Goal: Check status: Check status

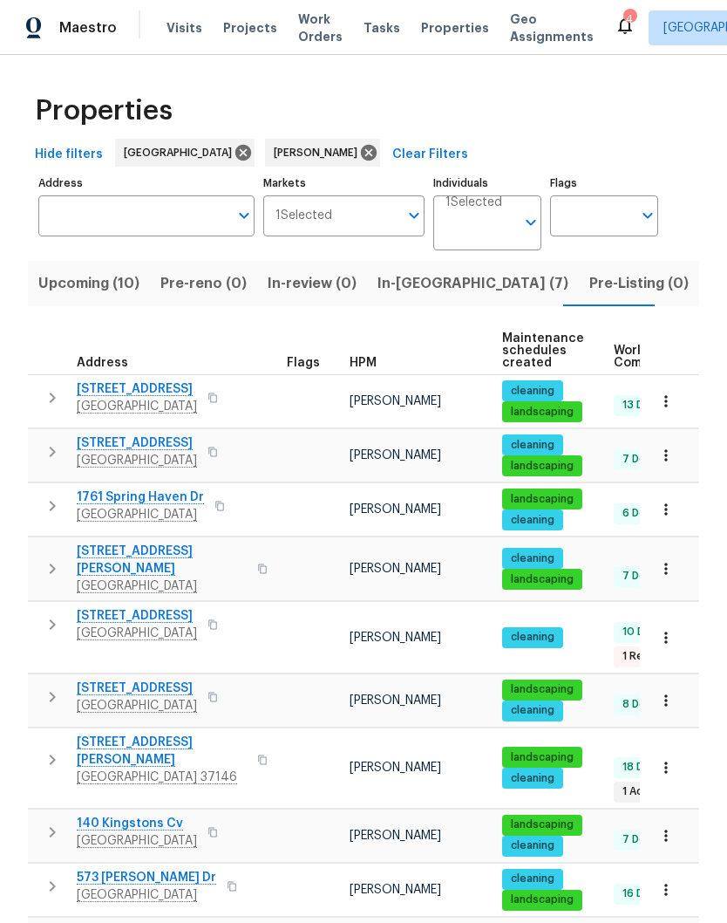
scroll to position [38, 0]
click at [197, 398] on span "[GEOGRAPHIC_DATA]" at bounding box center [137, 406] width 120 height 17
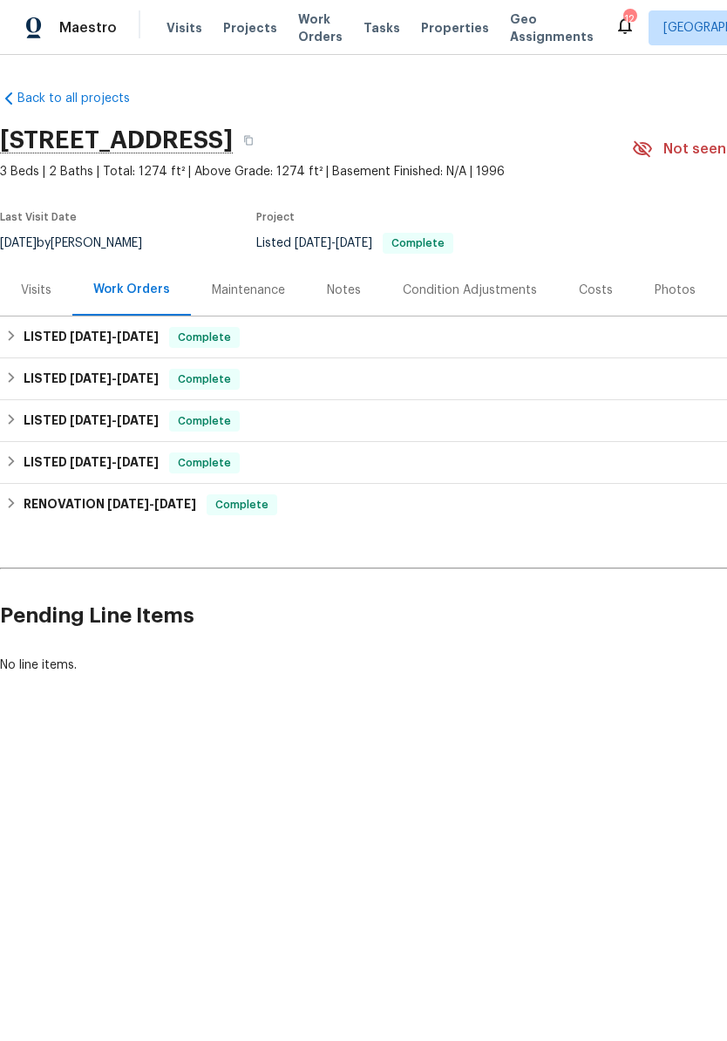
click at [187, 30] on span "Visits" at bounding box center [185, 27] width 36 height 17
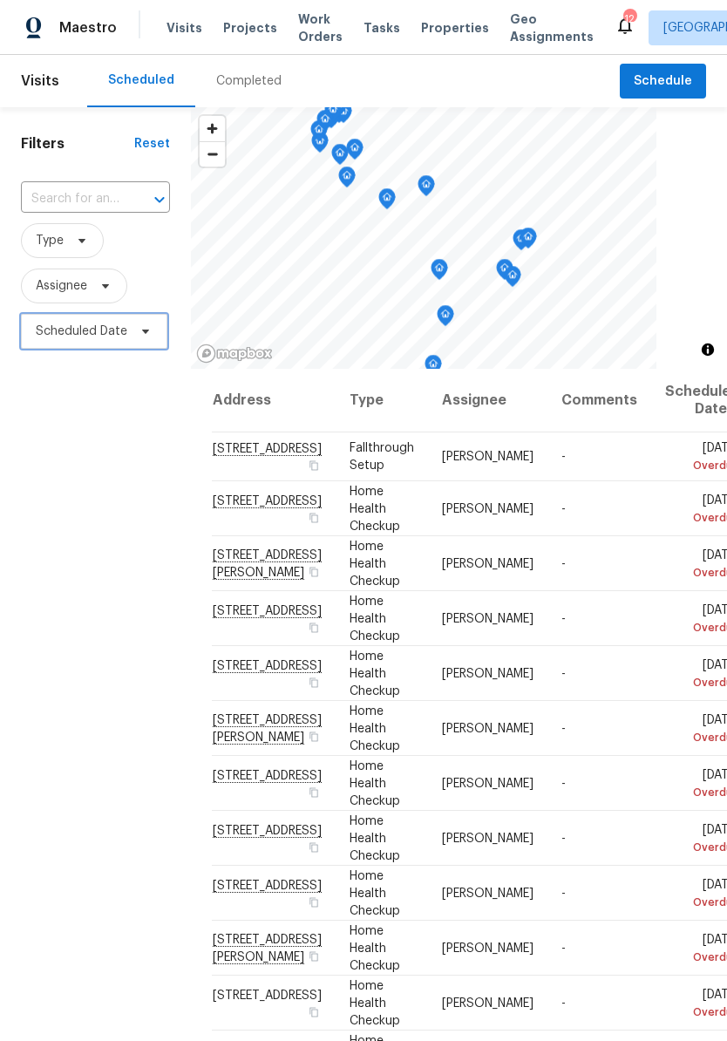
click at [116, 343] on span "Scheduled Date" at bounding box center [94, 331] width 147 height 35
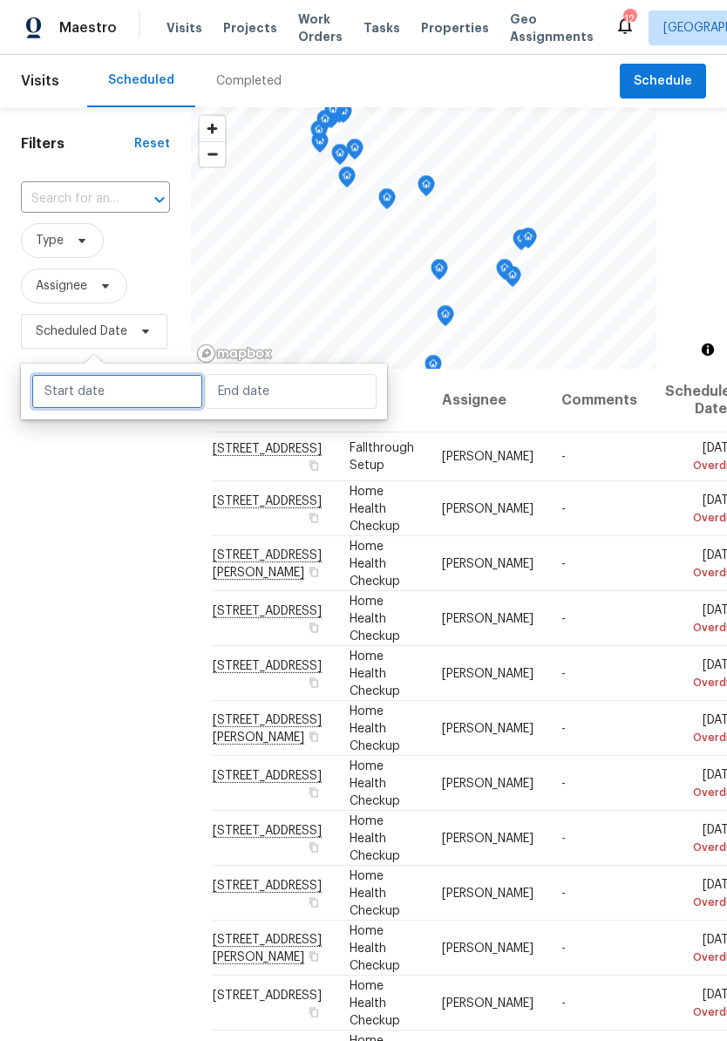
click at [159, 390] on input "text" at bounding box center [117, 391] width 172 height 35
select select "8"
select select "2025"
select select "9"
select select "2025"
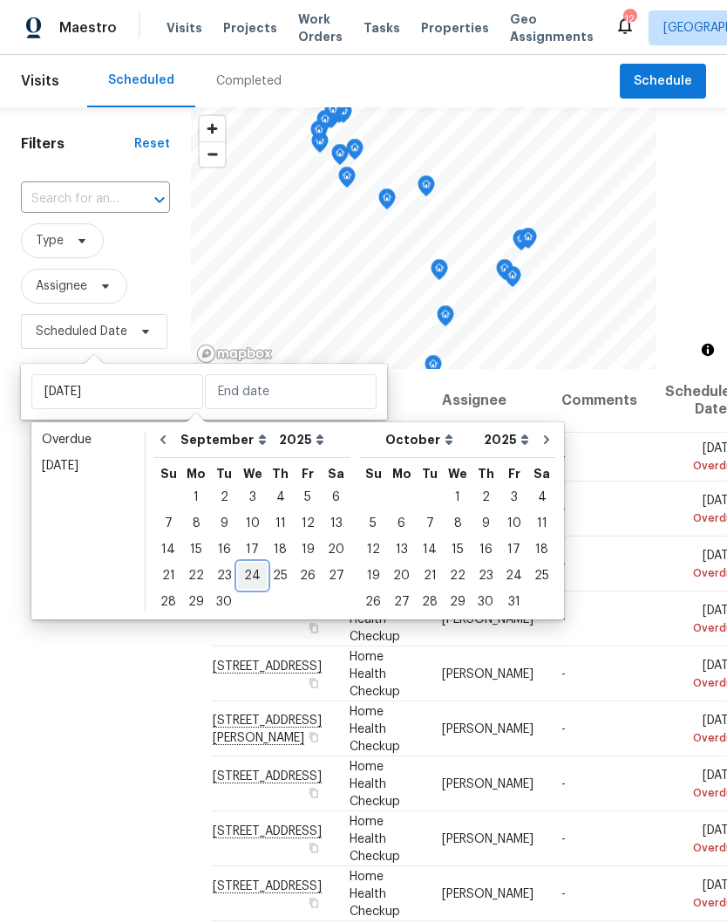
click at [256, 575] on div "24" at bounding box center [252, 575] width 29 height 24
type input "Wed, Sep 24"
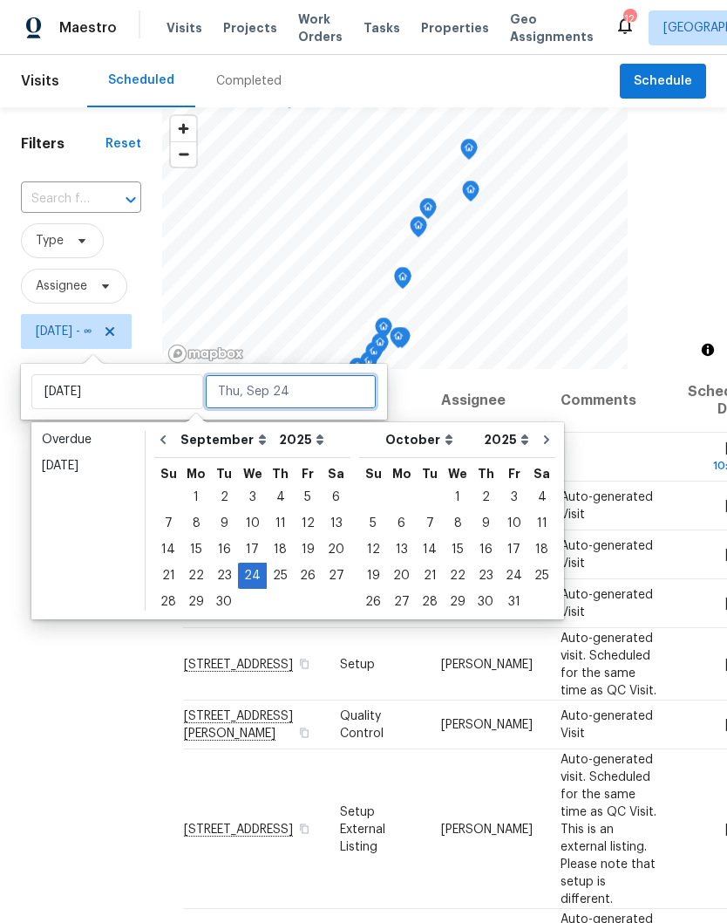
click at [329, 389] on input "text" at bounding box center [291, 391] width 172 height 35
click at [257, 588] on div "24" at bounding box center [252, 575] width 29 height 26
type input "Wed, Sep 24"
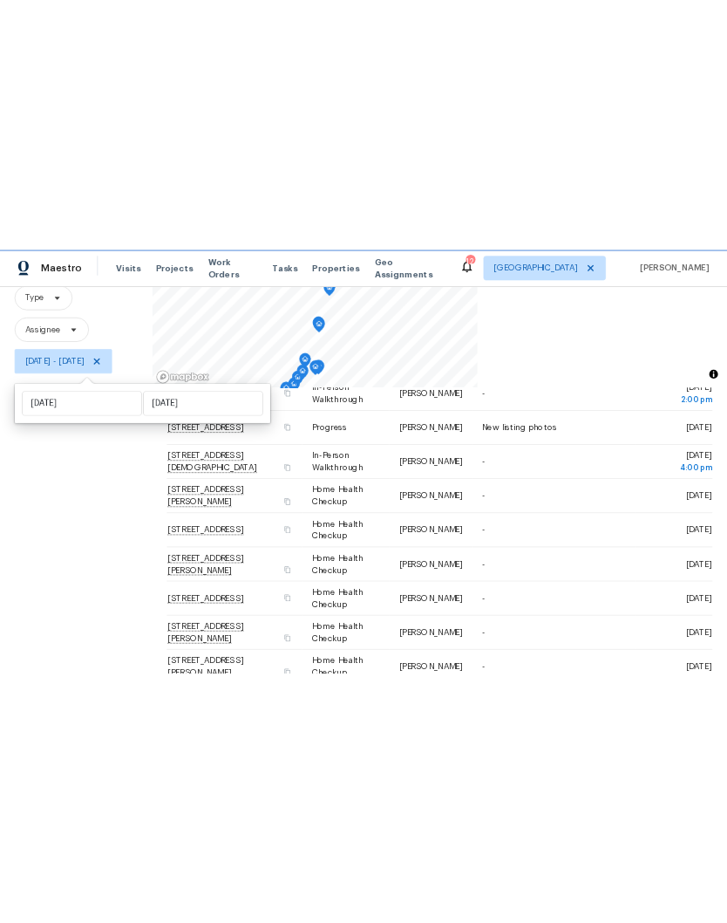
scroll to position [436, 0]
